Goal: Task Accomplishment & Management: Manage account settings

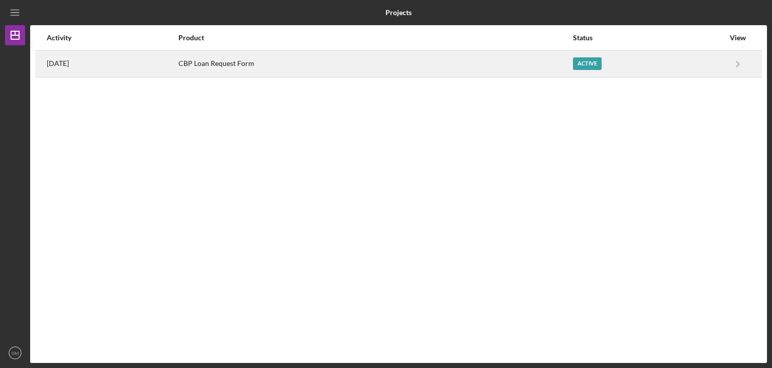
click at [177, 65] on div "4 days ago" at bounding box center [112, 63] width 131 height 25
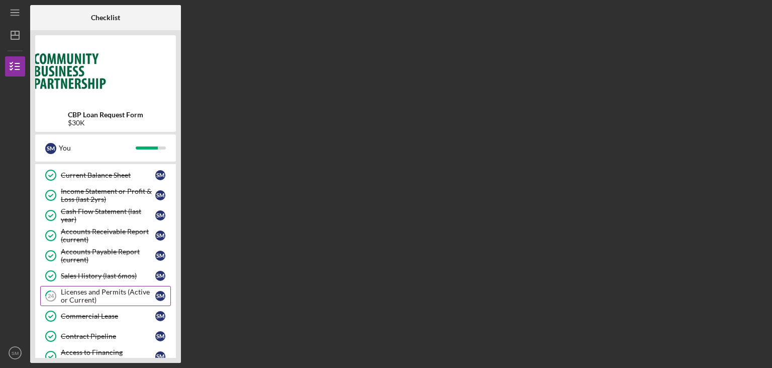
scroll to position [354, 0]
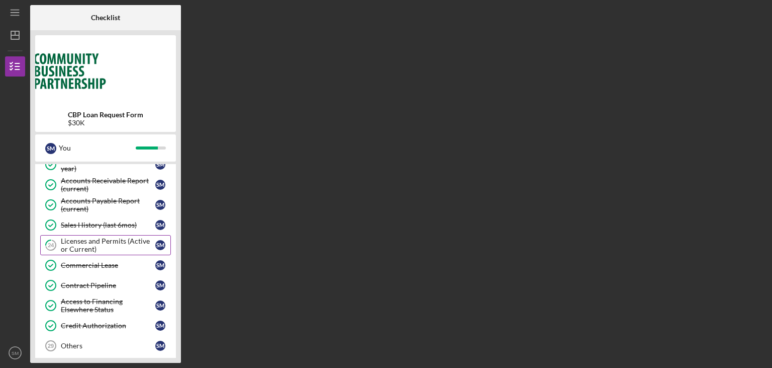
click at [117, 245] on div "Licenses and Permits (Active or Current)" at bounding box center [108, 245] width 95 height 16
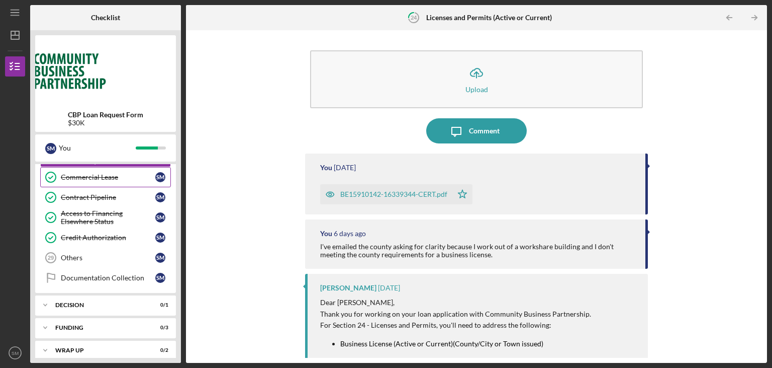
scroll to position [445, 0]
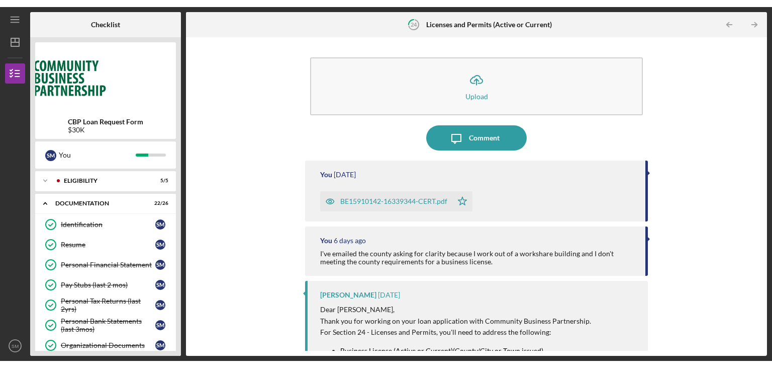
scroll to position [442, 0]
